Goal: Task Accomplishment & Management: Use online tool/utility

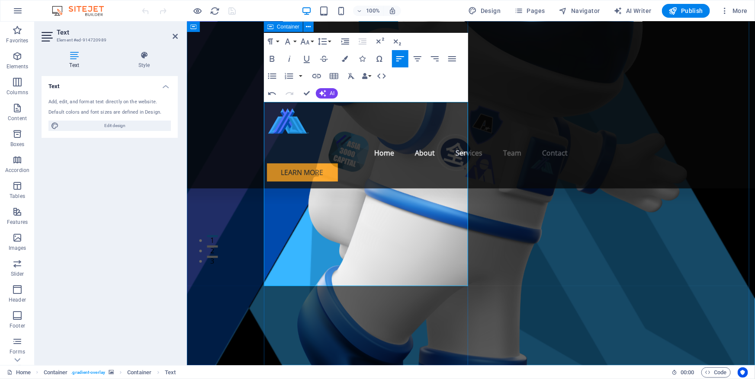
scroll to position [118, 0]
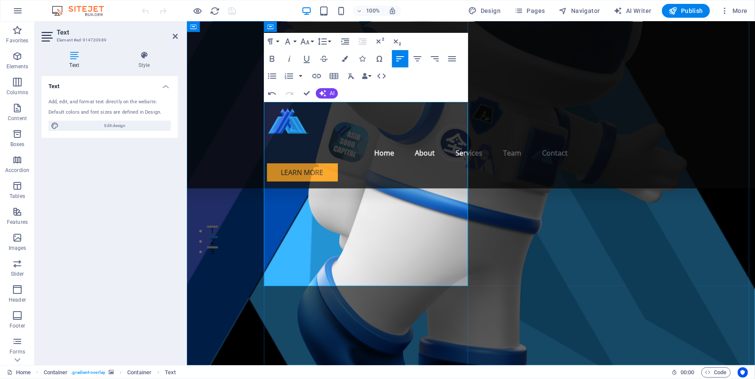
drag, startPoint x: 307, startPoint y: 250, endPoint x: 264, endPoint y: 249, distance: 42.8
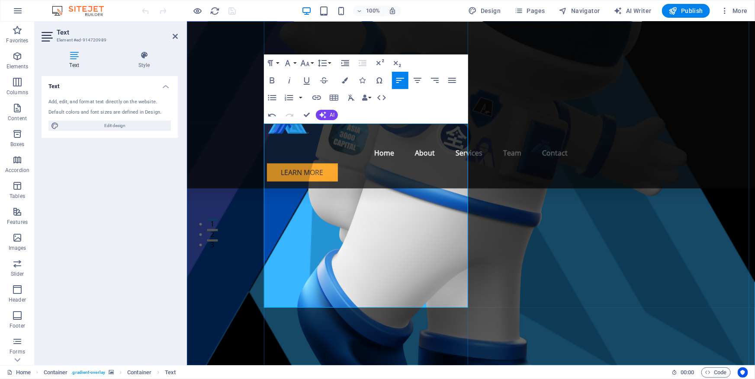
scroll to position [157, 0]
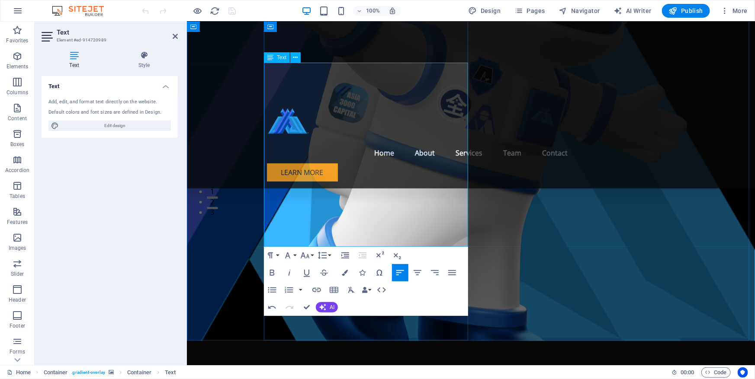
drag, startPoint x: 291, startPoint y: 182, endPoint x: 352, endPoint y: 192, distance: 61.8
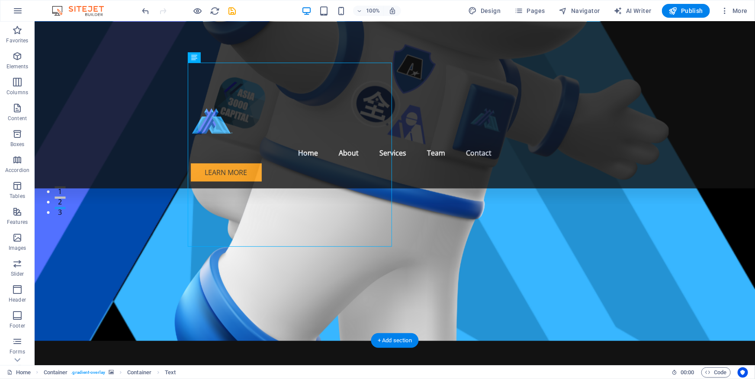
click at [163, 268] on figure at bounding box center [394, 102] width 720 height 476
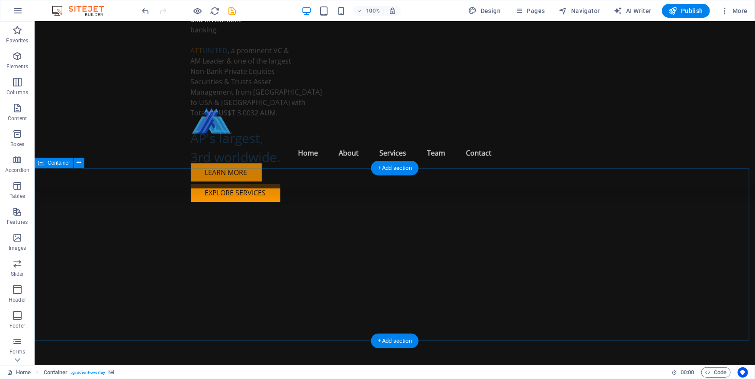
scroll to position [629, 0]
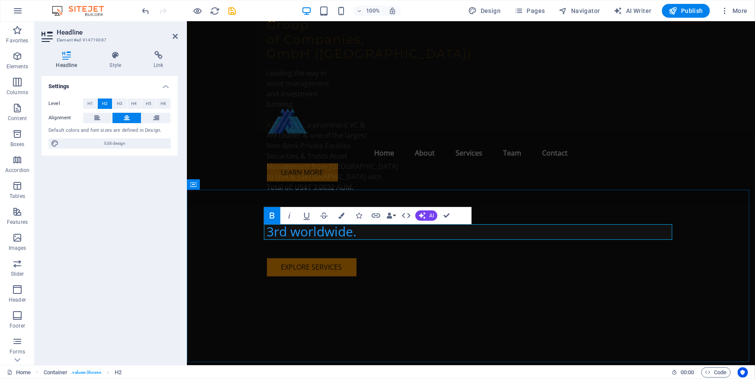
drag, startPoint x: 419, startPoint y: 233, endPoint x: 605, endPoint y: 233, distance: 185.9
click at [342, 214] on icon "button" at bounding box center [341, 216] width 6 height 6
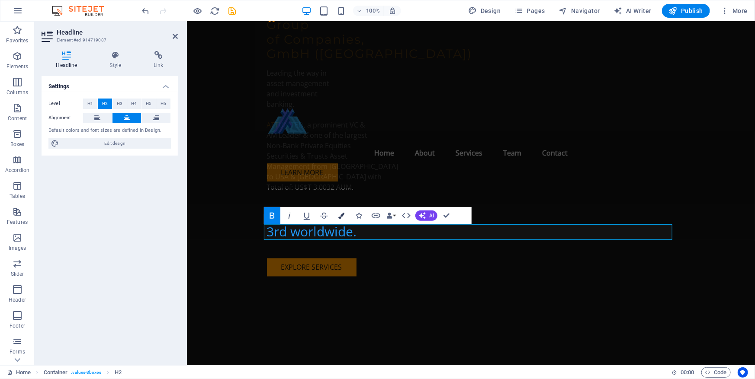
click at [342, 216] on icon "button" at bounding box center [341, 216] width 6 height 6
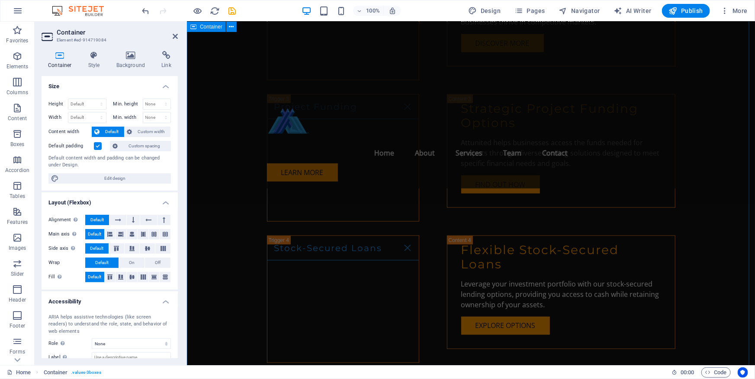
scroll to position [2083, 0]
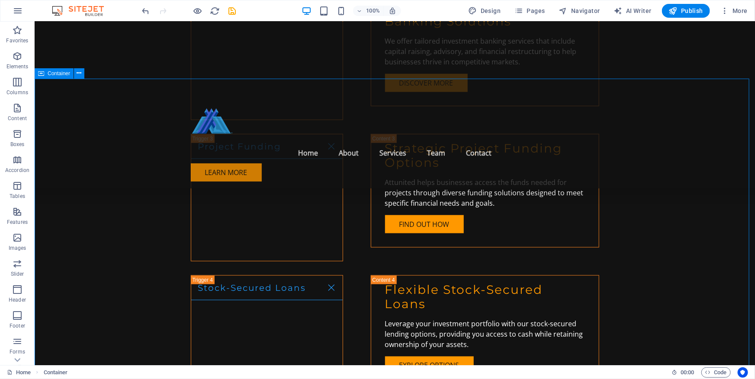
scroll to position [2201, 0]
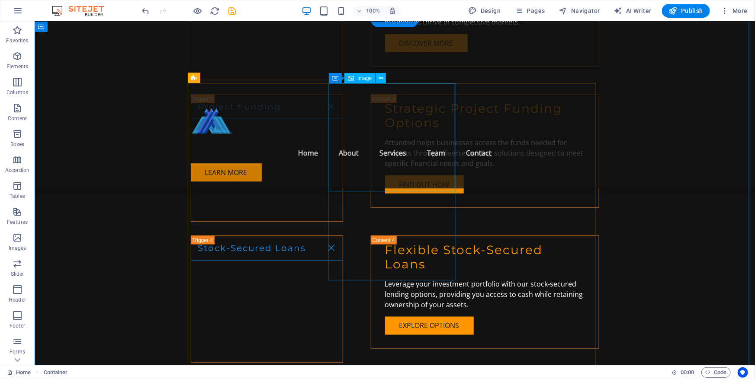
select select "vw"
select select "px"
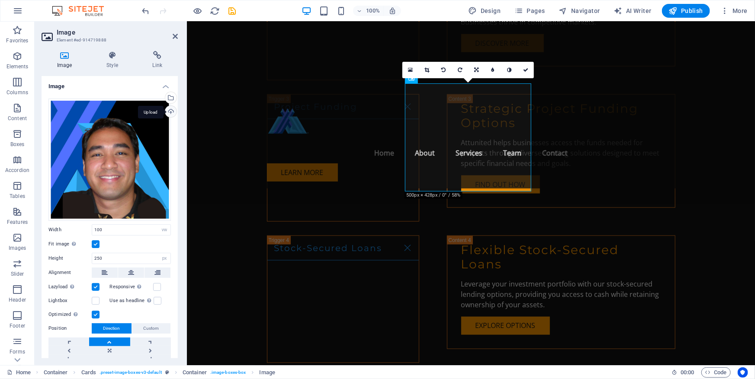
click at [170, 109] on div "Upload" at bounding box center [169, 112] width 13 height 13
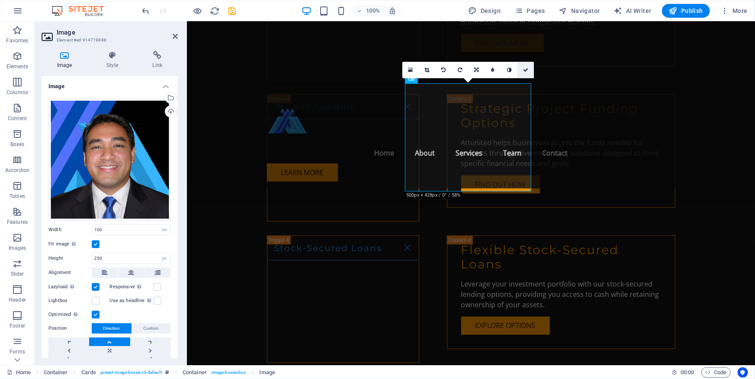
click at [524, 69] on icon at bounding box center [525, 69] width 5 height 5
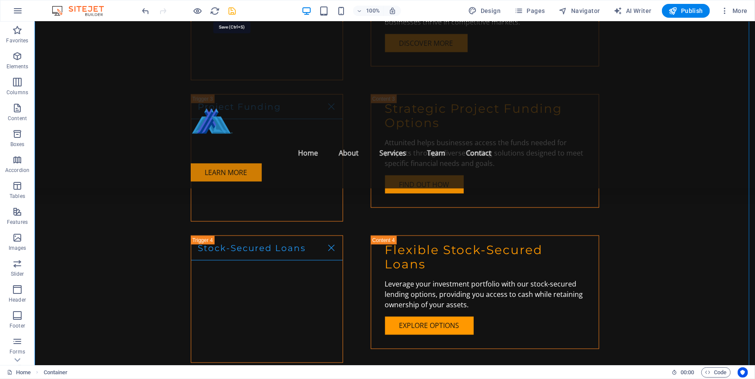
click at [233, 10] on icon "save" at bounding box center [232, 11] width 10 height 10
checkbox input "false"
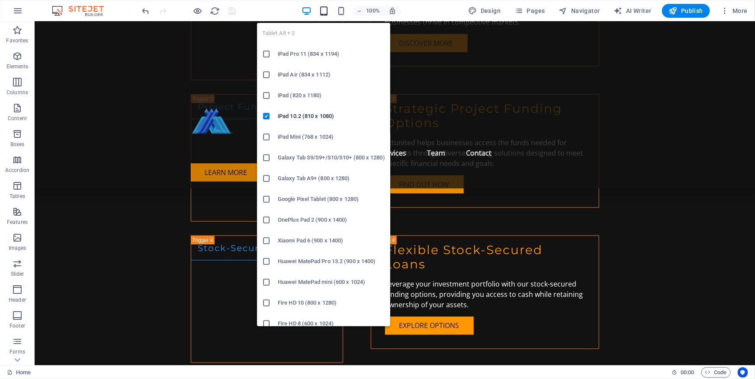
click at [328, 12] on icon "button" at bounding box center [324, 11] width 10 height 10
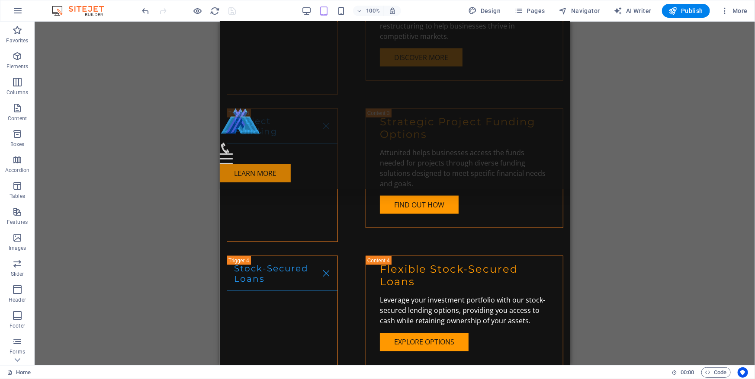
click at [614, 194] on div "H3 Container Container Text Button Spacer Container Container Container Boxes C…" at bounding box center [395, 194] width 720 height 344
click at [614, 192] on div "H3 Container Container Text Button Spacer Container Container Container Boxes C…" at bounding box center [395, 194] width 720 height 344
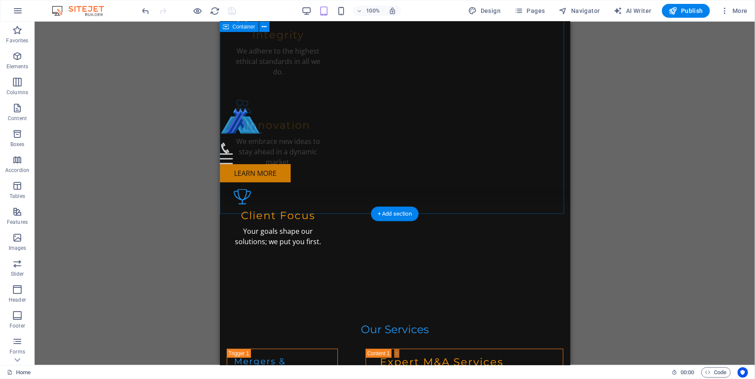
scroll to position [1676, 0]
